Goal: Find specific page/section: Find specific page/section

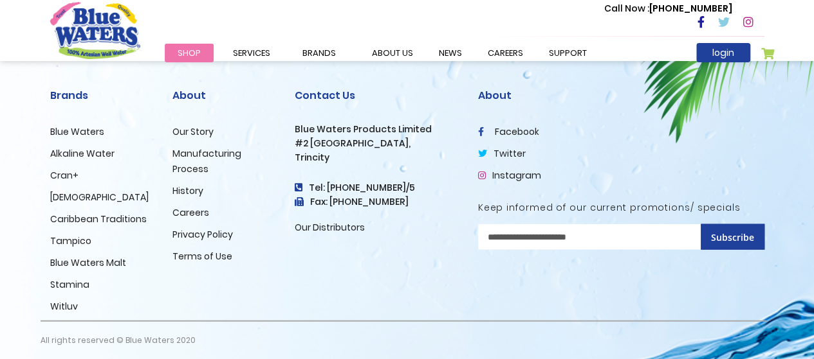
scroll to position [1350, 0]
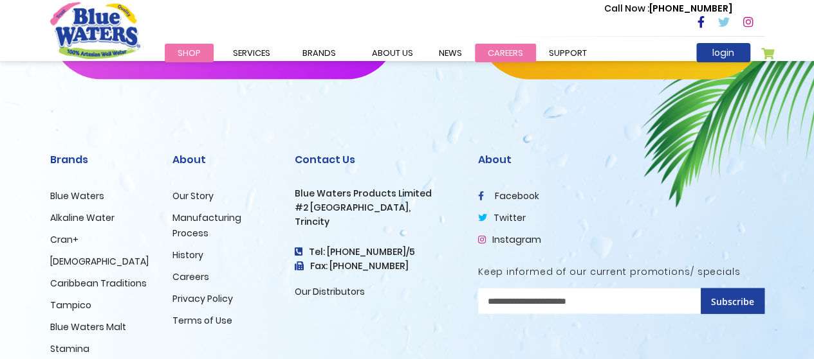
click at [497, 53] on link "careers" at bounding box center [505, 53] width 61 height 19
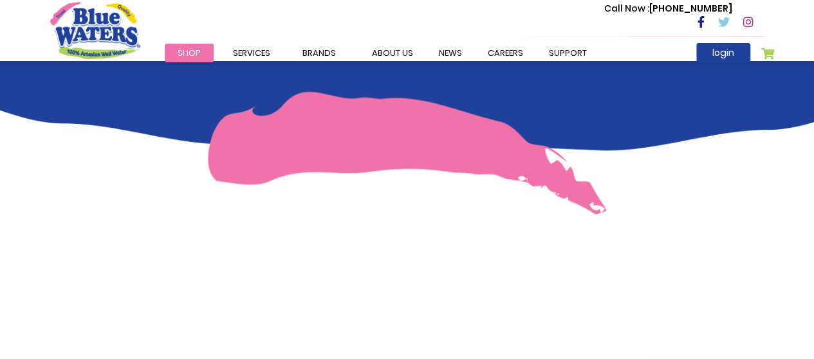
scroll to position [707, 0]
